Goal: Task Accomplishment & Management: Use online tool/utility

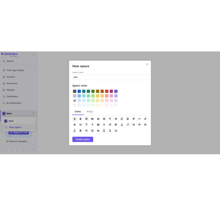
scroll to position [29, 69]
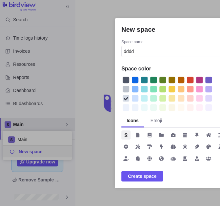
type input "dddd"
click at [136, 78] on div "New space" at bounding box center [135, 80] width 7 height 7
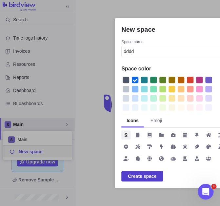
click at [139, 176] on span "Create space" at bounding box center [142, 176] width 29 height 8
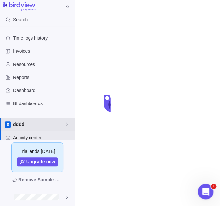
click at [46, 123] on span "dddd" at bounding box center [38, 124] width 51 height 7
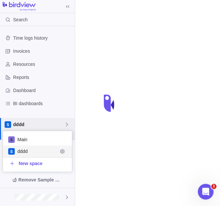
scroll to position [40, 69]
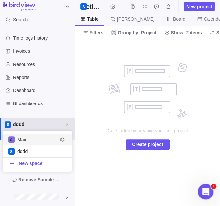
click at [58, 125] on span "dddd" at bounding box center [38, 124] width 51 height 7
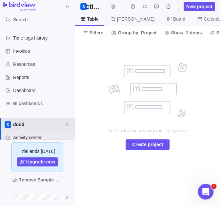
click at [58, 125] on span "dddd" at bounding box center [38, 124] width 51 height 7
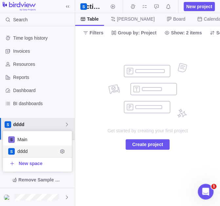
click at [112, 136] on body "Search Time logs history Invoices Resources Reports Dashboard BI dashboards ddd…" at bounding box center [110, 103] width 220 height 206
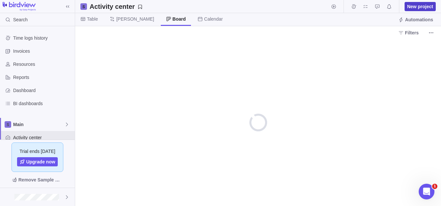
click at [424, 7] on span "New project" at bounding box center [420, 6] width 26 height 7
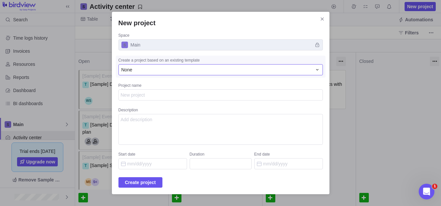
click at [163, 70] on div "None" at bounding box center [216, 70] width 191 height 7
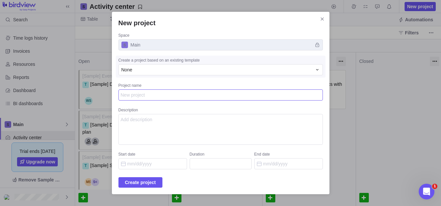
click at [153, 98] on textarea "Project name" at bounding box center [220, 95] width 204 height 11
type textarea "x"
type textarea "t"
type textarea "x"
type textarea "te"
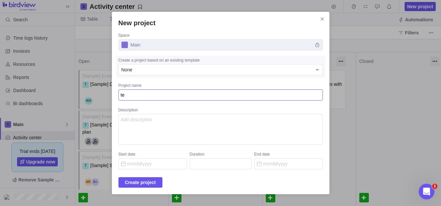
type textarea "x"
type textarea "tes"
type textarea "x"
type textarea "test"
type textarea "x"
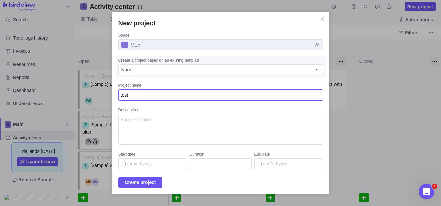
type textarea "test1"
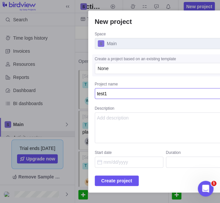
type textarea "x"
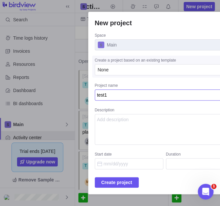
type textarea "test1"
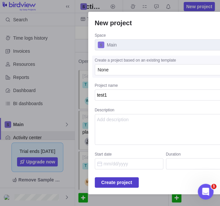
click at [127, 181] on span "Create project" at bounding box center [116, 183] width 31 height 8
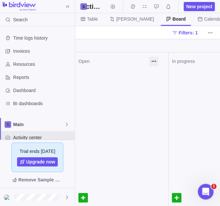
click at [143, 81] on div at bounding box center [121, 88] width 93 height 16
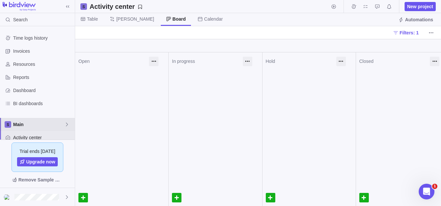
click at [41, 125] on span "Main" at bounding box center [38, 124] width 51 height 7
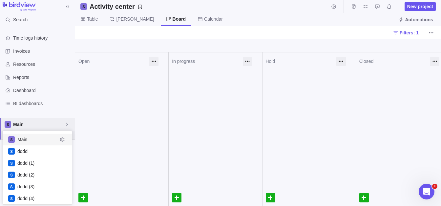
scroll to position [73, 69]
click at [94, 19] on body "Search Time logs history Invoices Resources Reports Dashboard BI dashboards Mai…" at bounding box center [220, 103] width 441 height 206
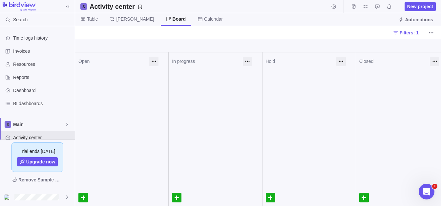
click at [94, 19] on span "Table" at bounding box center [92, 19] width 11 height 7
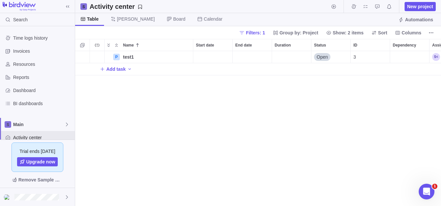
scroll to position [155, 366]
click at [123, 69] on span "Add task" at bounding box center [115, 69] width 19 height 7
click at [140, 112] on div "P test1 Details Open 3 T Add task" at bounding box center [258, 128] width 366 height 155
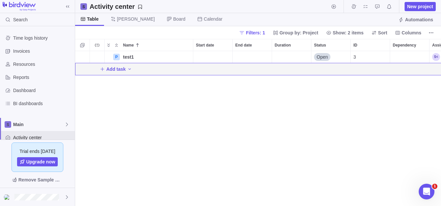
click at [131, 43] on span "Name" at bounding box center [128, 45] width 11 height 7
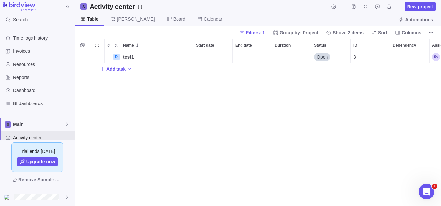
click at [131, 44] on span "Name" at bounding box center [128, 45] width 11 height 7
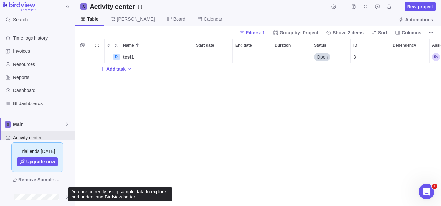
scroll to position [155, 366]
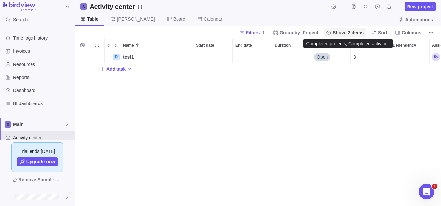
click at [345, 33] on span "Show: 2 items" at bounding box center [348, 33] width 31 height 7
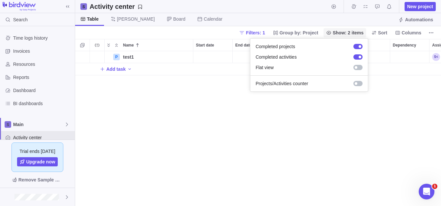
click at [345, 33] on span "Show: 2 items" at bounding box center [348, 33] width 31 height 7
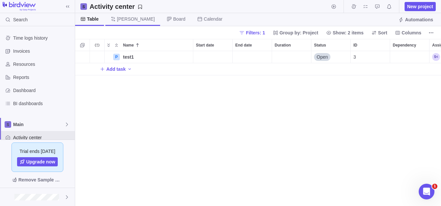
click at [121, 20] on span "[PERSON_NAME]" at bounding box center [136, 19] width 38 height 7
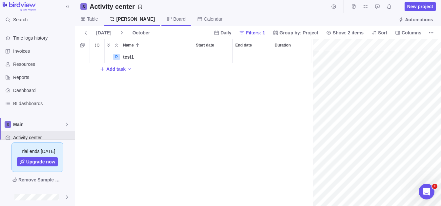
scroll to position [0, 54]
click at [173, 20] on span "Board" at bounding box center [179, 19] width 12 height 7
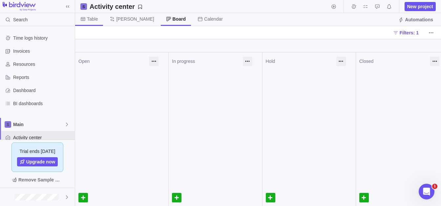
click at [87, 19] on span "Table" at bounding box center [89, 19] width 28 height 13
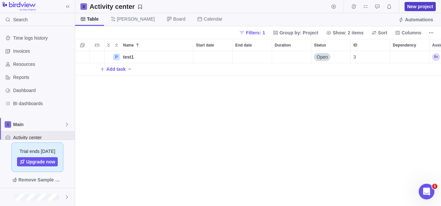
scroll to position [155, 366]
click at [420, 7] on span "New project" at bounding box center [420, 6] width 26 height 7
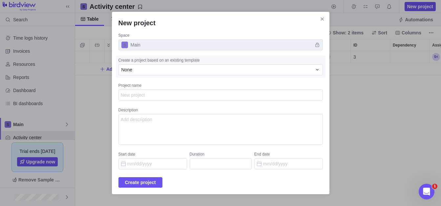
type textarea "x"
type textarea "t"
type textarea "x"
type textarea "te"
type textarea "x"
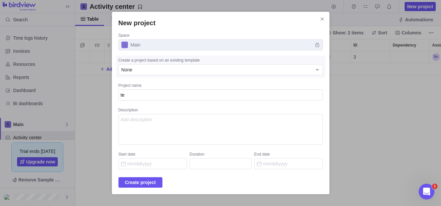
type textarea "tes"
type textarea "x"
type textarea "tes2"
type textarea "x"
click at [155, 182] on span "Create project" at bounding box center [140, 183] width 31 height 8
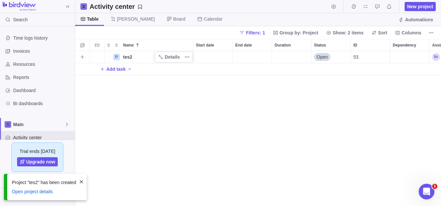
click at [129, 58] on span "tes2" at bounding box center [127, 57] width 9 height 7
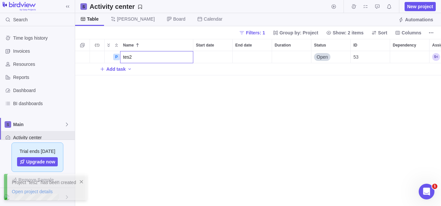
click at [153, 82] on div "P tes2 Open 53 Add task" at bounding box center [258, 128] width 366 height 155
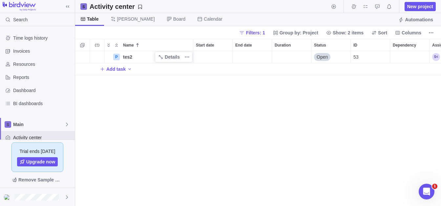
click at [153, 93] on div "P tes2 Details Open 53 Add task" at bounding box center [258, 128] width 366 height 155
click at [116, 44] on icon "Collapse" at bounding box center [116, 45] width 2 height 3
click at [111, 45] on icon "Expand" at bounding box center [108, 45] width 5 height 5
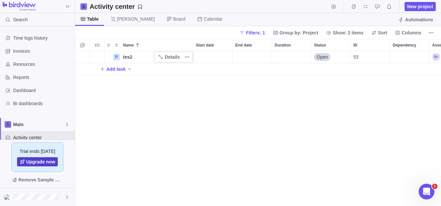
click at [38, 159] on span "Upgrade now" at bounding box center [37, 161] width 41 height 9
click at [122, 70] on span "Add task" at bounding box center [115, 69] width 19 height 7
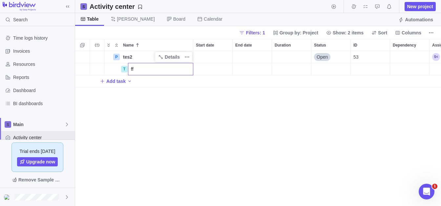
type input "ff"
click at [179, 108] on div "P tes2 Details Open 53 T ff Add task" at bounding box center [258, 128] width 366 height 155
click at [120, 80] on span "Add task" at bounding box center [115, 81] width 19 height 7
type input "fff"
click at [147, 114] on div "P tes2 Details Open 53 T ff Details Open 28 T fff Add task" at bounding box center [258, 128] width 366 height 155
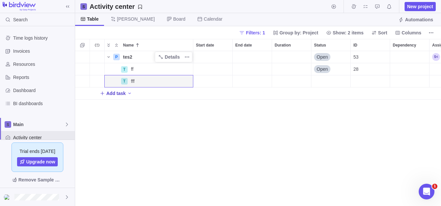
click at [117, 95] on span "Add task" at bounding box center [115, 93] width 19 height 7
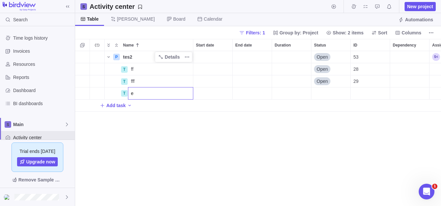
type input "e"
click at [145, 118] on div "P tes2 Details Open 53 T ff Details Open 28 T fff Details Open 29 T e Add task" at bounding box center [258, 128] width 366 height 155
click at [120, 108] on span "Add task" at bounding box center [115, 105] width 19 height 7
type input "d"
click at [149, 144] on div "P tes2 Details Open 53 T ff Details Open 28 T fff Details Open 29 T e T d Add t…" at bounding box center [258, 128] width 366 height 155
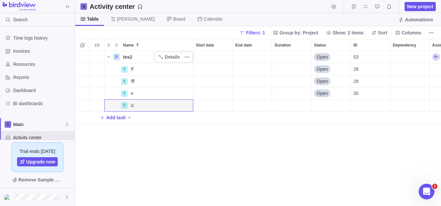
drag, startPoint x: 113, startPoint y: 116, endPoint x: 128, endPoint y: 124, distance: 16.3
click at [113, 116] on span "Add task" at bounding box center [115, 117] width 19 height 7
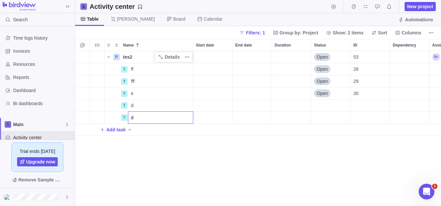
type input "d"
click at [141, 138] on div "P tes2 Details Open 53 T ff Details Open 28 T fff Details Open 29 T e Details O…" at bounding box center [258, 128] width 366 height 155
click at [123, 130] on span "Add task" at bounding box center [115, 130] width 19 height 7
type input "d"
click at [149, 153] on div "P tes2 Details Open 53 T ff Details Open 28 T fff Details Open 29 T e Details O…" at bounding box center [258, 128] width 366 height 155
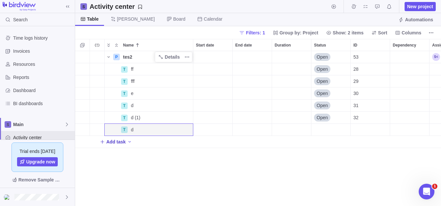
click at [117, 145] on span "Add task" at bounding box center [115, 142] width 19 height 7
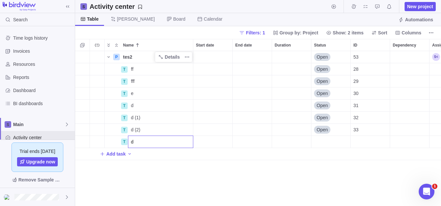
type input "d"
click at [137, 164] on div "P tes2 Details Open 53 T ff Details Open 28 T fff Details Open 29 T e Details O…" at bounding box center [258, 128] width 366 height 155
click at [123, 154] on span "Add task" at bounding box center [115, 154] width 19 height 7
type input "sdf"
click at [143, 166] on div "P tes2 Details Open 53 T ff Details Open 28 T fff Details Open 29 T e Details O…" at bounding box center [258, 128] width 366 height 155
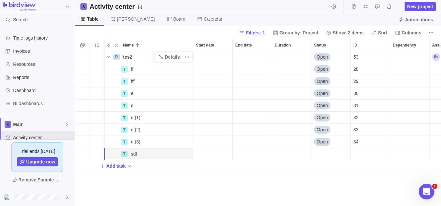
click at [132, 178] on div "P tes2 Details Open 53 T ff Details Open 28 T fff Details Open 29 T e Details O…" at bounding box center [258, 128] width 366 height 155
click at [120, 170] on span "Add task" at bounding box center [113, 166] width 26 height 9
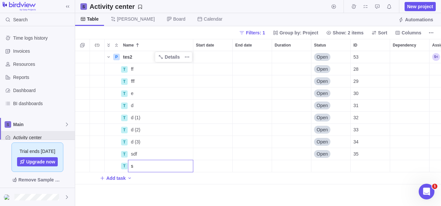
type input "s"
click at [136, 185] on div "P tes2 Details Open 53 T ff Details Open 28 T fff Details Open 29 T e Details O…" at bounding box center [258, 128] width 366 height 155
click at [125, 178] on div "Add task" at bounding box center [116, 178] width 32 height 9
type input "1"
click at [132, 200] on div "P tes2 Details Open 53 T ff Details Open 28 T fff Details Open 29 T e Details O…" at bounding box center [258, 128] width 366 height 155
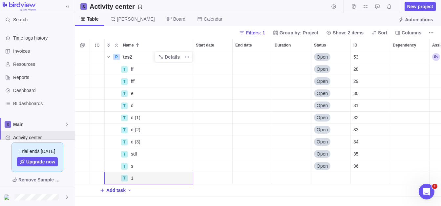
click at [118, 191] on span "Add task" at bounding box center [115, 190] width 19 height 7
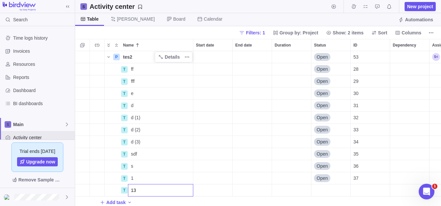
type input "131"
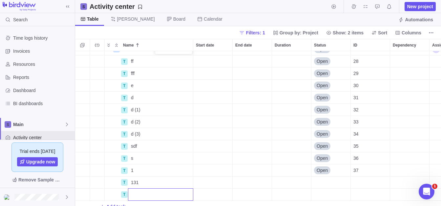
scroll to position [14, 0]
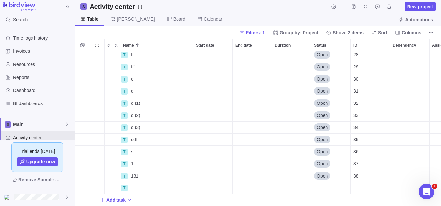
type input "5"
type input "4"
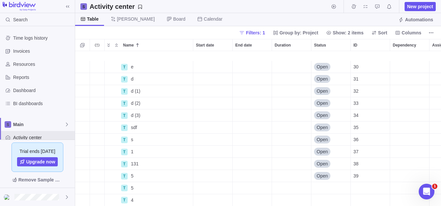
scroll to position [39, 0]
type input "534"
type input "77"
type input "8"
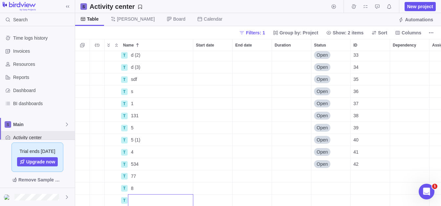
type input "8"
type input "7"
type input "8"
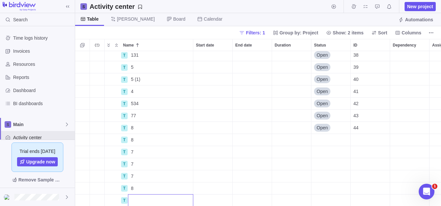
type input "8"
type input "5"
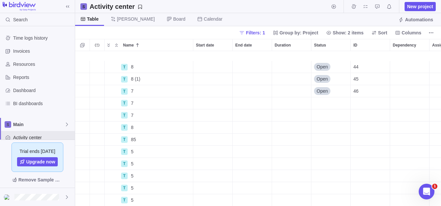
type input "5"
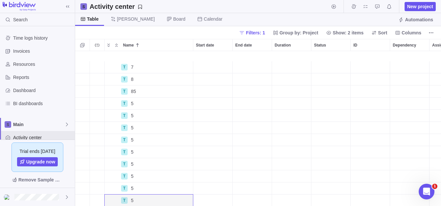
type input "5"
type input "7"
type input "575"
type input "5"
type input "7"
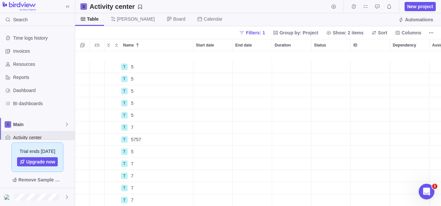
type input "7"
type input "5"
type input "4"
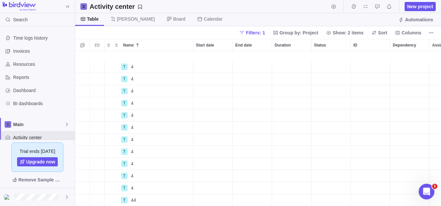
scroll to position [609, 0]
type input "1"
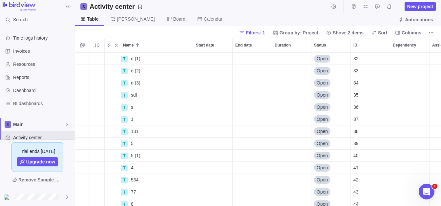
scroll to position [0, 0]
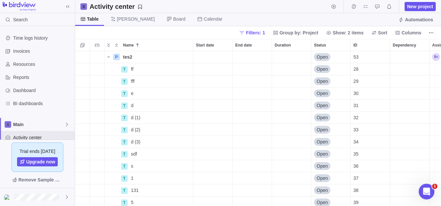
click at [316, 66] on div "T P tes2 Details Open 53 T ff Details Open 28 T fff Details Open 29 T e Details…" at bounding box center [258, 128] width 366 height 155
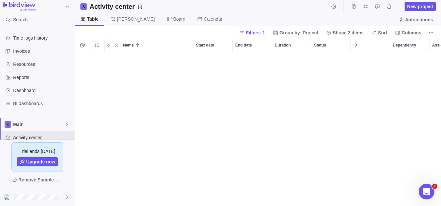
scroll to position [791, 0]
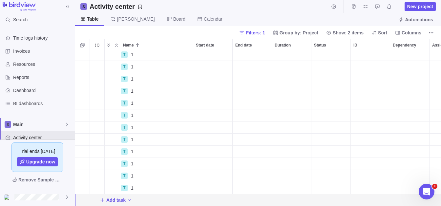
click at [324, 67] on div "Status" at bounding box center [330, 67] width 39 height 12
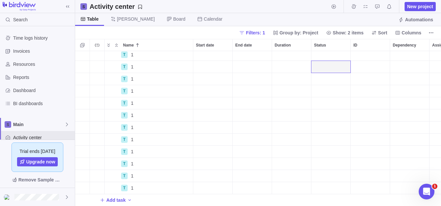
click at [181, 59] on div "1" at bounding box center [160, 55] width 65 height 12
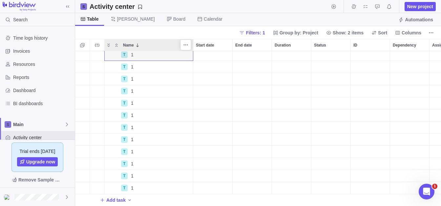
scroll to position [789, 0]
click at [133, 47] on span "Name" at bounding box center [128, 45] width 11 height 7
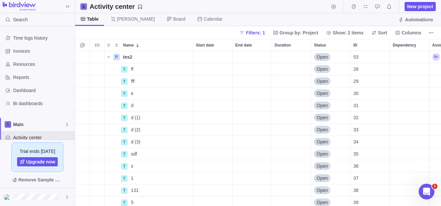
scroll to position [155, 366]
click at [109, 58] on icon "Name" at bounding box center [108, 56] width 5 height 5
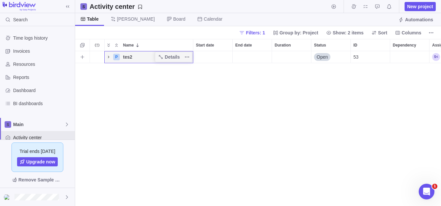
click at [109, 58] on icon "Name" at bounding box center [108, 56] width 5 height 5
click at [109, 58] on icon "Name" at bounding box center [109, 57] width 4 height 4
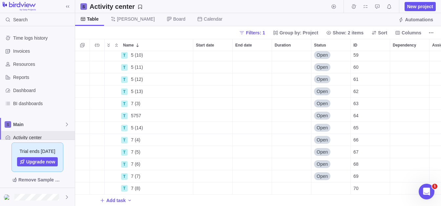
scroll to position [391, 0]
click at [325, 175] on span "Open" at bounding box center [321, 176] width 11 height 7
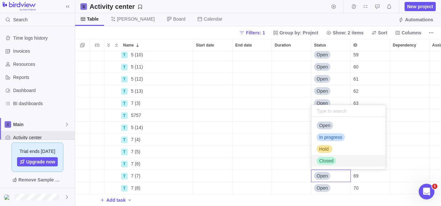
click at [332, 158] on span "Closed" at bounding box center [326, 161] width 14 height 7
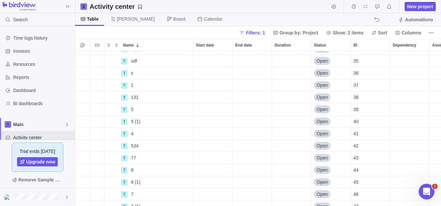
scroll to position [0, 0]
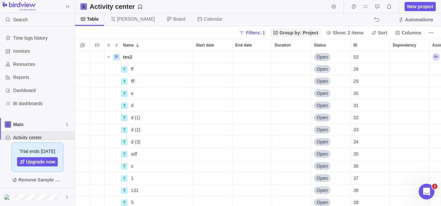
click at [311, 30] on span "Group by: Project" at bounding box center [298, 33] width 39 height 7
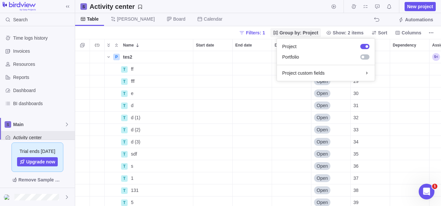
click at [311, 30] on span "Group by: Project" at bounding box center [298, 33] width 39 height 7
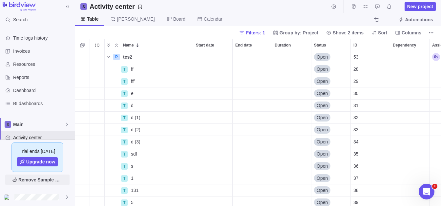
click at [52, 183] on span "Remove Sample Data" at bounding box center [40, 180] width 45 height 8
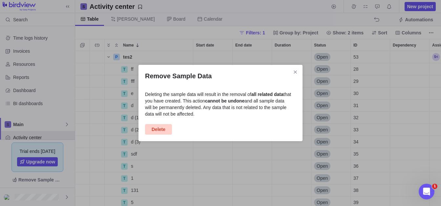
click at [165, 131] on span "Delete" at bounding box center [159, 130] width 14 height 8
click at [295, 69] on span "Close" at bounding box center [295, 72] width 9 height 9
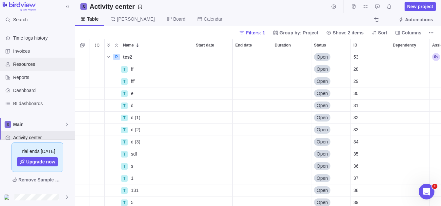
click at [31, 61] on span "Resources" at bounding box center [42, 64] width 59 height 7
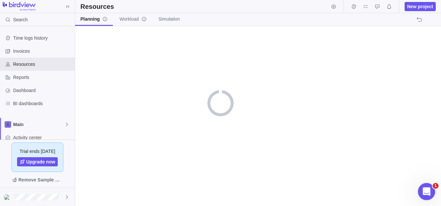
click at [426, 192] on icon "Open Intercom Messenger" at bounding box center [425, 191] width 11 height 11
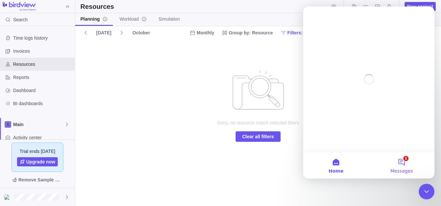
click at [406, 164] on button "1 Messages" at bounding box center [402, 165] width 66 height 26
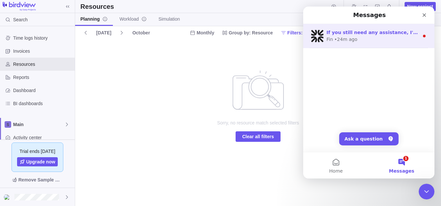
click at [390, 46] on div "If you still need any assistance, I'm here to help! Would you like to share mor…" at bounding box center [368, 36] width 131 height 24
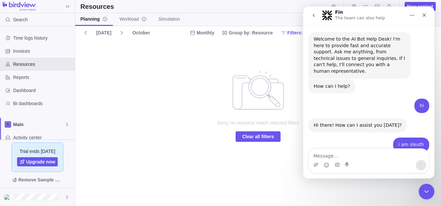
scroll to position [8, 0]
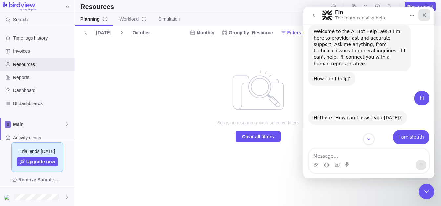
click at [420, 15] on div "Close" at bounding box center [424, 15] width 12 height 12
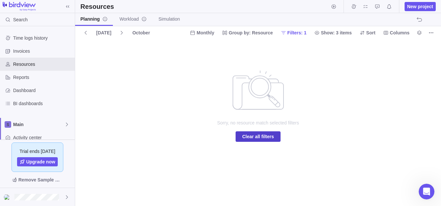
scroll to position [137, 0]
click at [271, 135] on span "Clear all filters" at bounding box center [258, 137] width 32 height 8
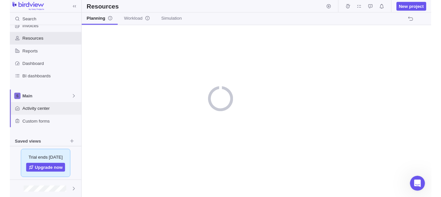
scroll to position [83, 0]
